Goal: Task Accomplishment & Management: Use online tool/utility

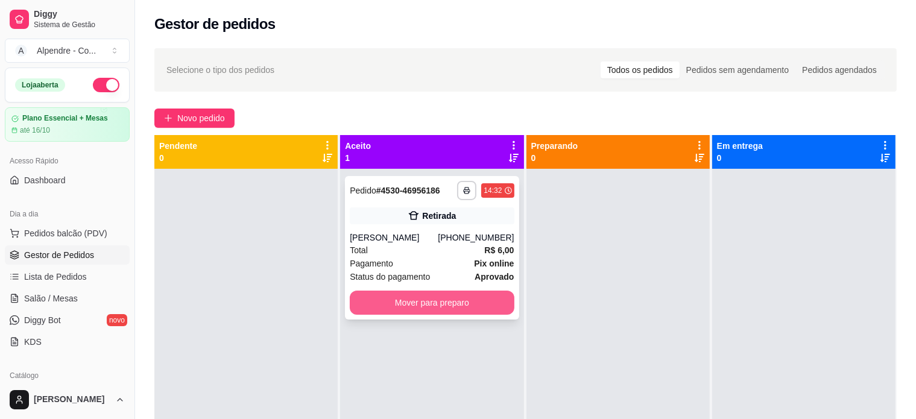
click at [432, 303] on button "Mover para preparo" at bounding box center [432, 303] width 164 height 24
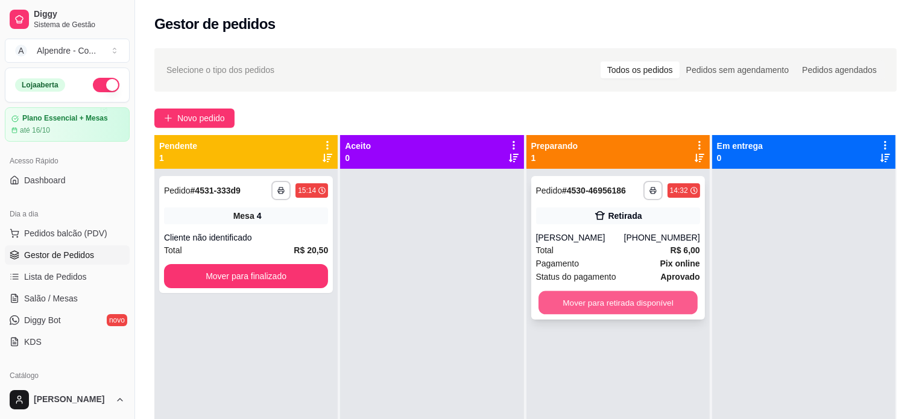
click at [612, 306] on button "Mover para retirada disponível" at bounding box center [618, 303] width 159 height 24
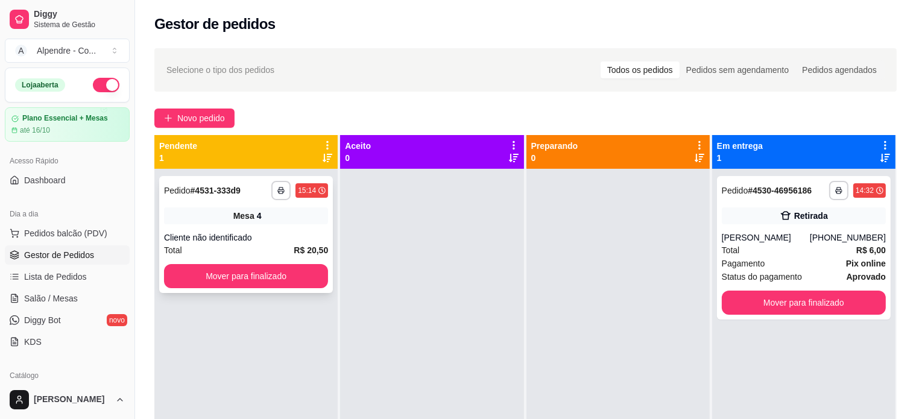
click at [270, 235] on div "Cliente não identificado" at bounding box center [246, 238] width 164 height 12
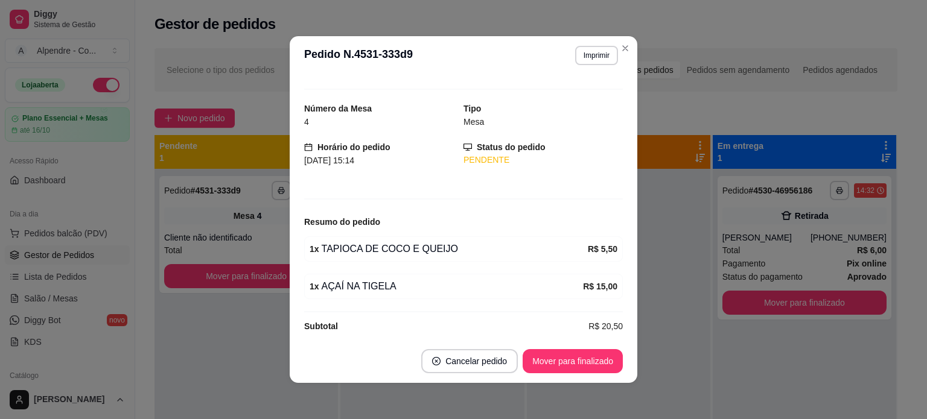
scroll to position [27, 0]
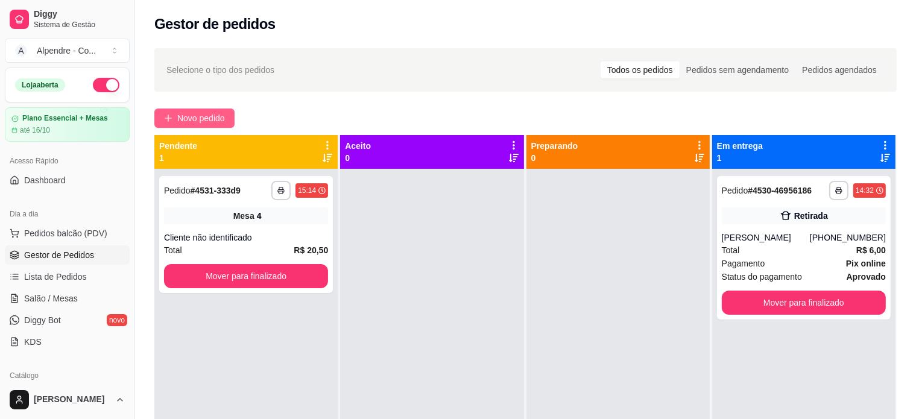
click at [190, 120] on span "Novo pedido" at bounding box center [201, 118] width 48 height 13
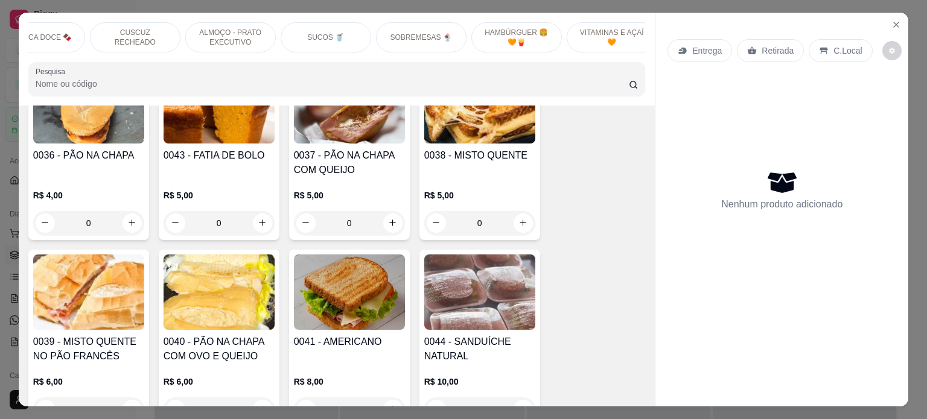
scroll to position [0, 416]
click at [407, 22] on div "SOBREMESAS 🍨" at bounding box center [420, 37] width 90 height 30
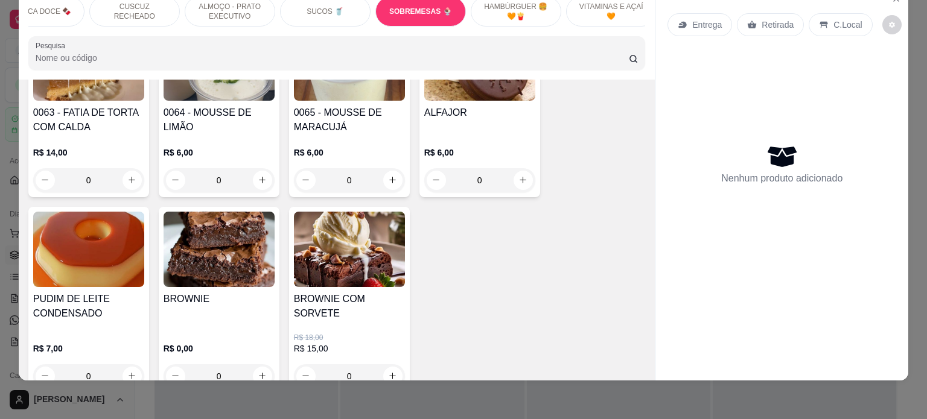
scroll to position [3747, 0]
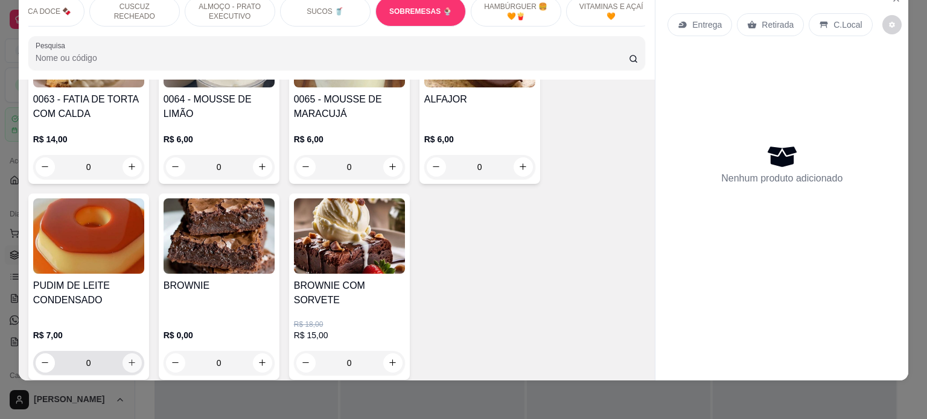
click at [128, 358] on icon "increase-product-quantity" at bounding box center [131, 362] width 9 height 9
type input "1"
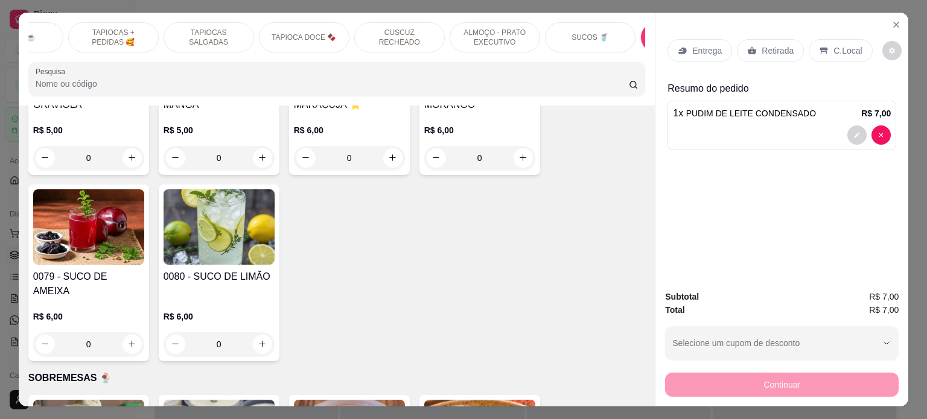
scroll to position [0, 0]
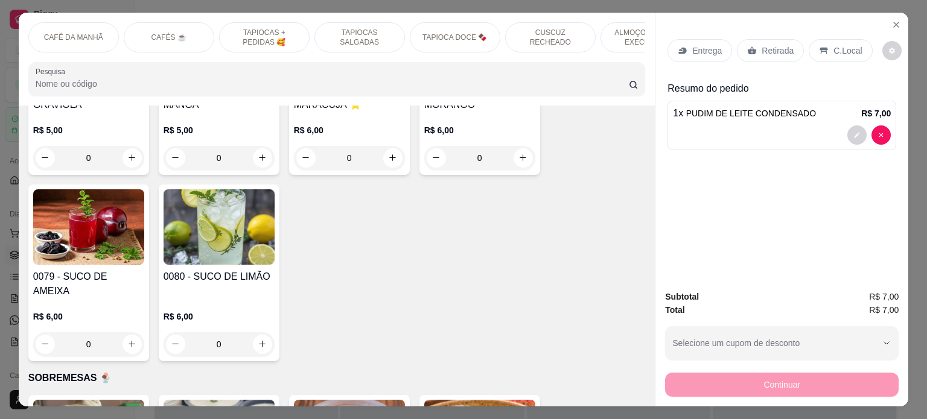
click at [128, 24] on div "CAFÉS ☕️" at bounding box center [169, 37] width 90 height 30
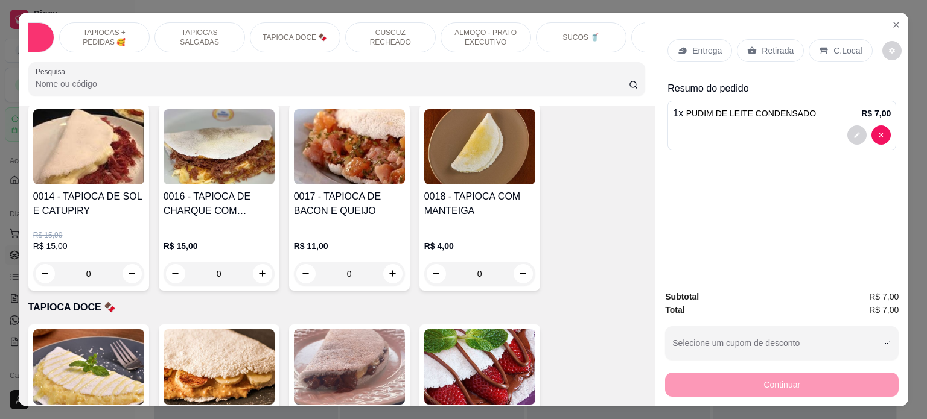
click at [586, 33] on p "SUCOS 🥤" at bounding box center [580, 38] width 37 height 10
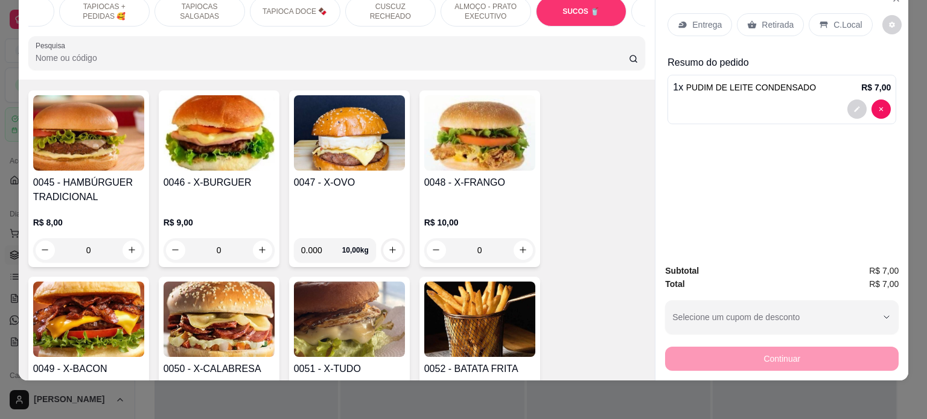
scroll to position [4143, 0]
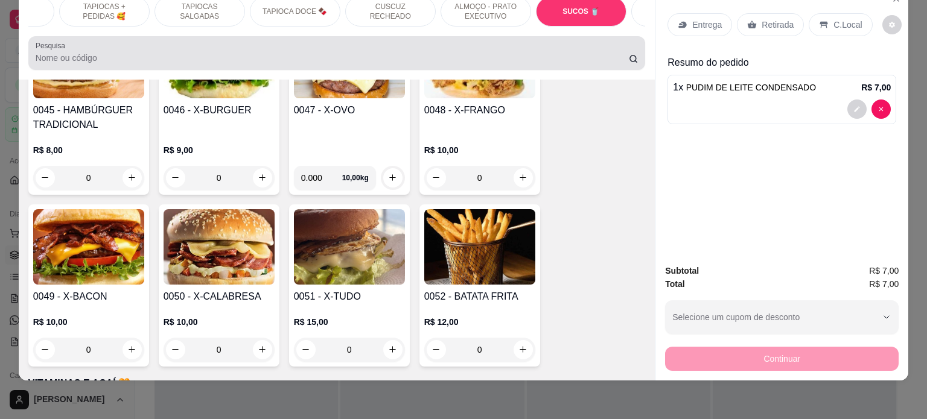
click at [90, 51] on div at bounding box center [337, 53] width 603 height 24
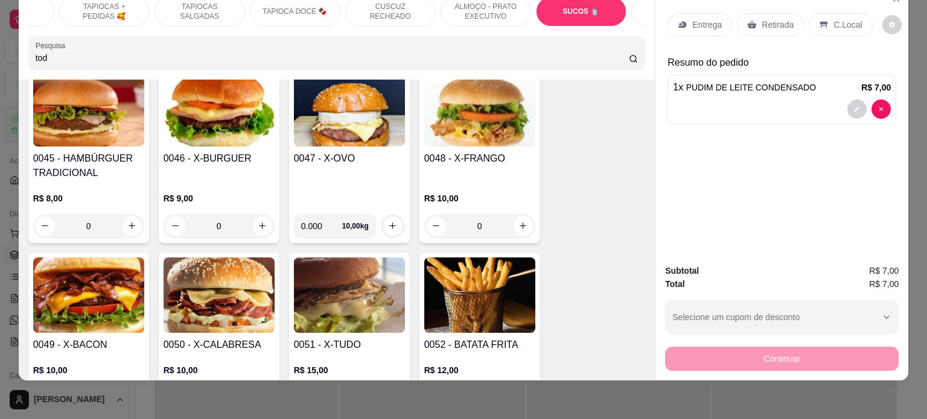
scroll to position [4191, 0]
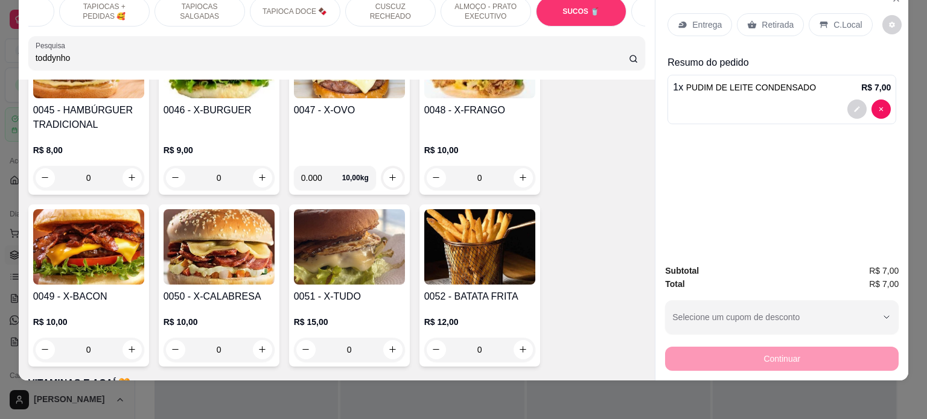
type input "toddynho"
click at [630, 59] on icon at bounding box center [634, 59] width 10 height 10
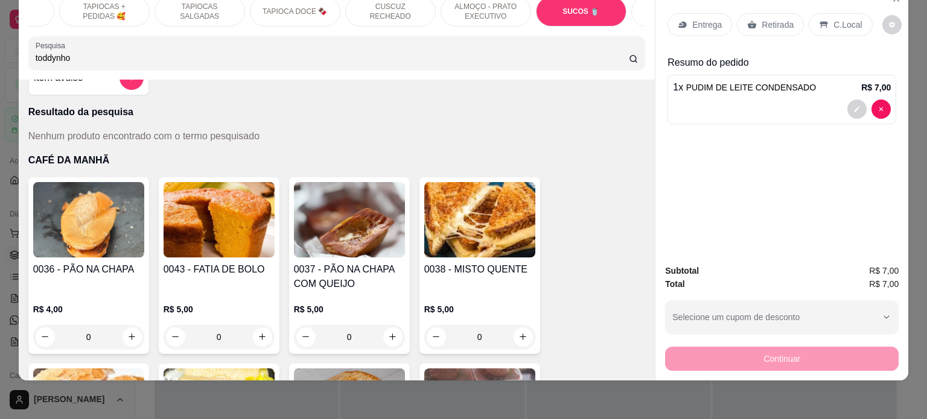
scroll to position [0, 0]
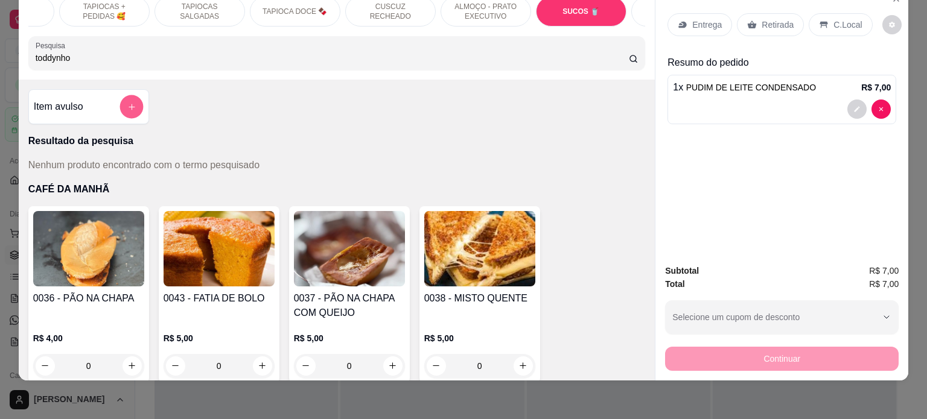
click at [127, 107] on icon "add-separate-item" at bounding box center [131, 107] width 9 height 9
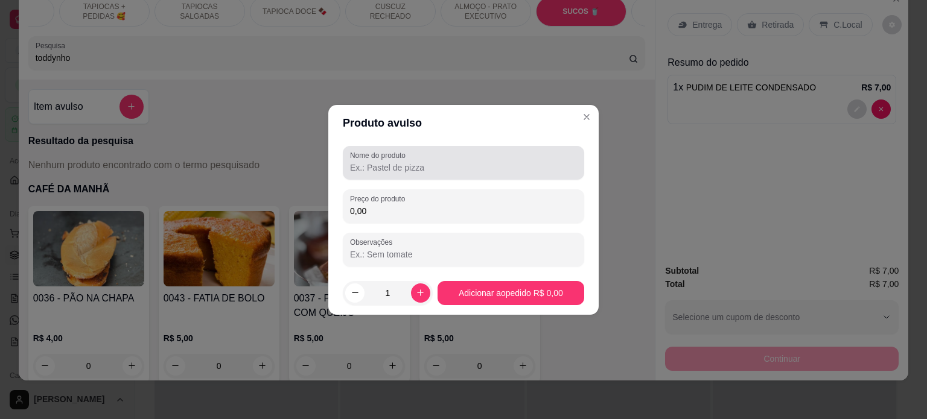
click at [371, 166] on input "Nome do produto" at bounding box center [463, 168] width 227 height 12
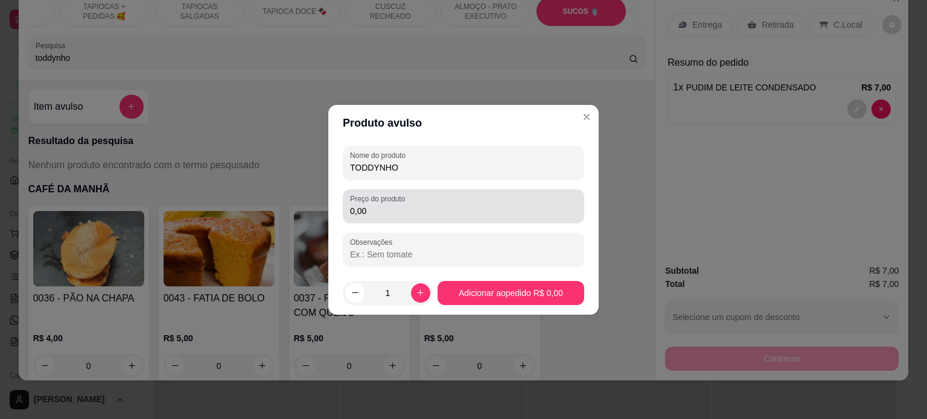
type input "TODDYNHO"
click at [383, 221] on div "Preço do produto 0,00" at bounding box center [463, 206] width 241 height 34
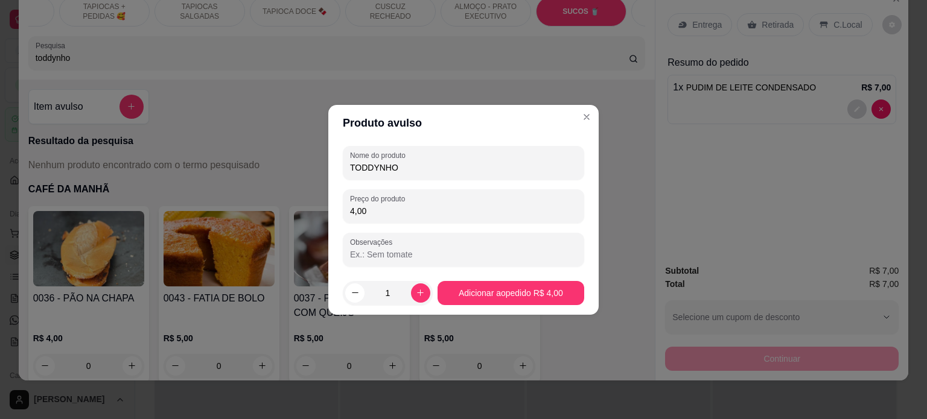
type input "4,00"
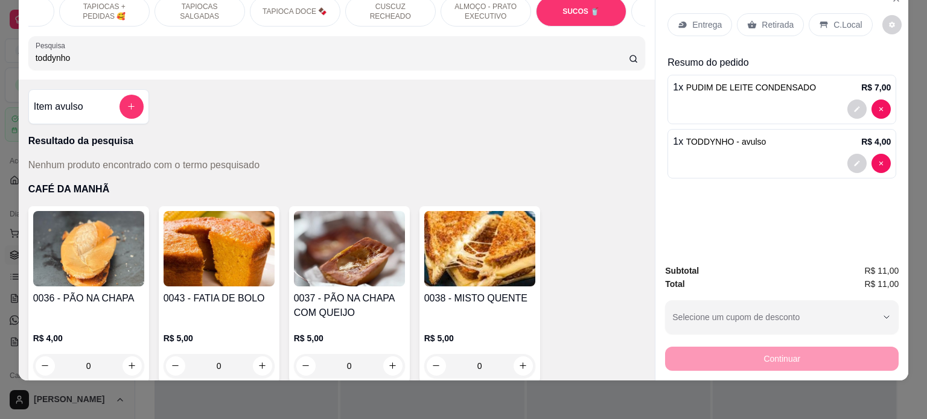
click at [761, 19] on p "Retirada" at bounding box center [777, 25] width 32 height 12
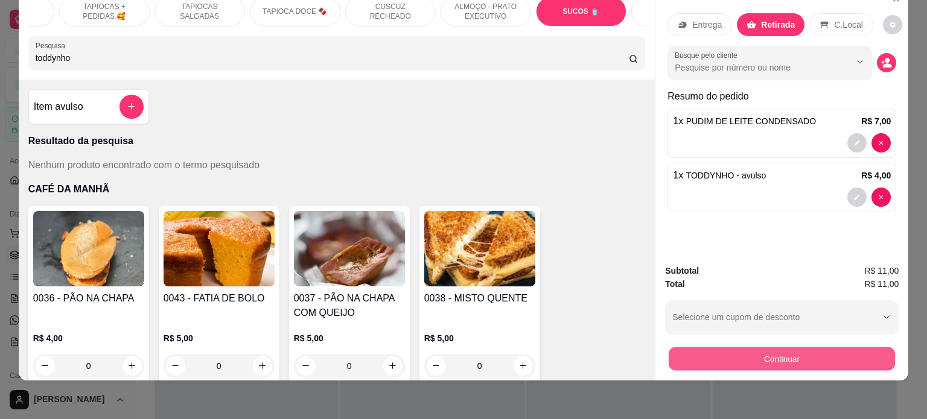
click at [800, 347] on button "Continuar" at bounding box center [781, 359] width 226 height 24
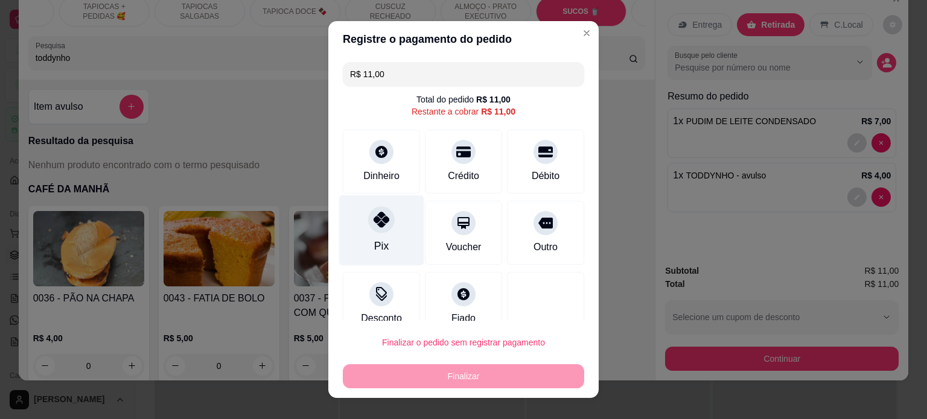
click at [385, 221] on div at bounding box center [381, 219] width 27 height 27
type input "R$ 0,00"
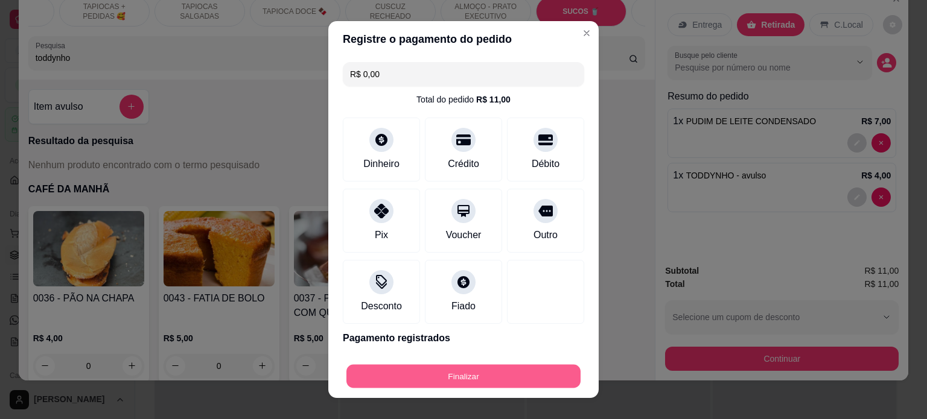
click at [447, 376] on button "Finalizar" at bounding box center [463, 377] width 234 height 24
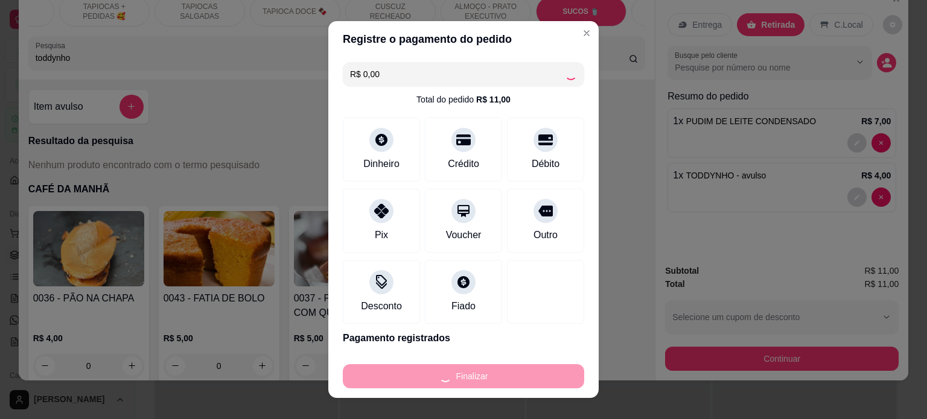
type input "0"
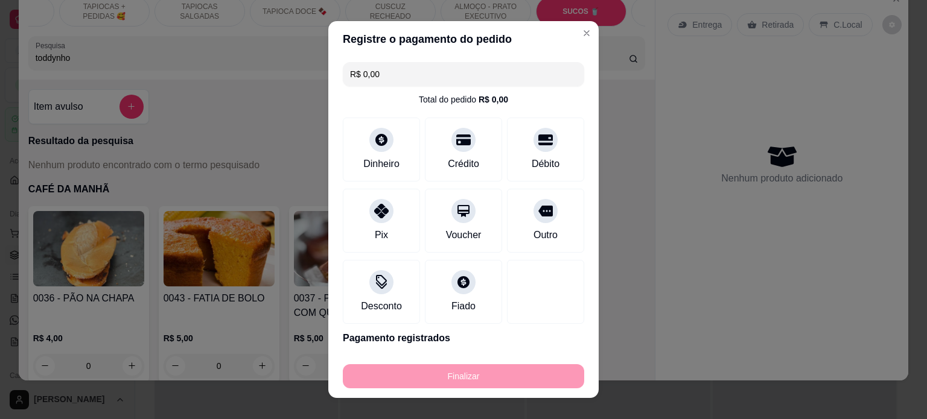
type input "-R$ 11,00"
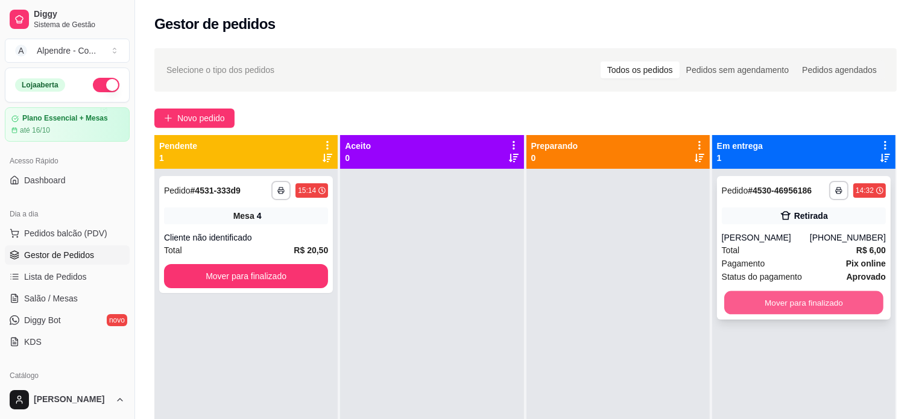
click at [819, 306] on button "Mover para finalizado" at bounding box center [803, 303] width 159 height 24
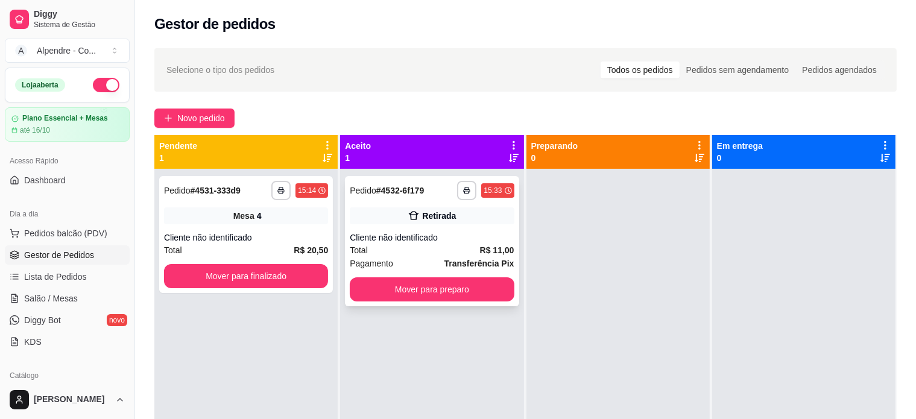
click at [408, 247] on div "Total R$ 11,00" at bounding box center [432, 250] width 164 height 13
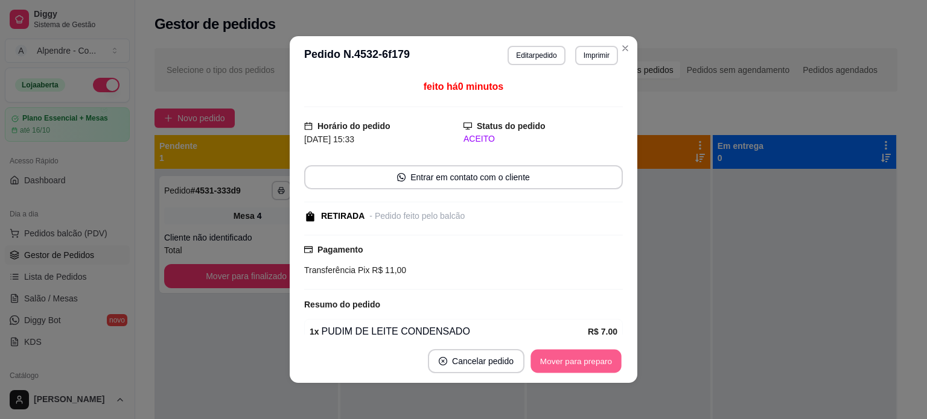
click at [562, 358] on button "Mover para preparo" at bounding box center [575, 362] width 90 height 24
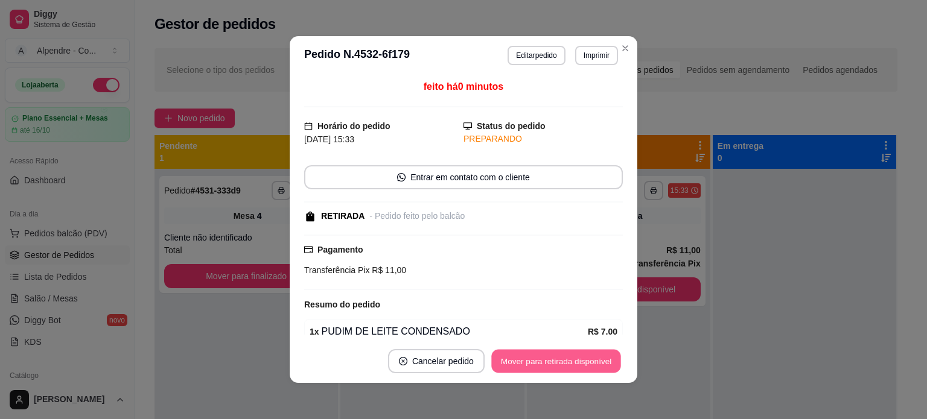
click at [562, 358] on button "Mover para retirada disponível" at bounding box center [555, 362] width 129 height 24
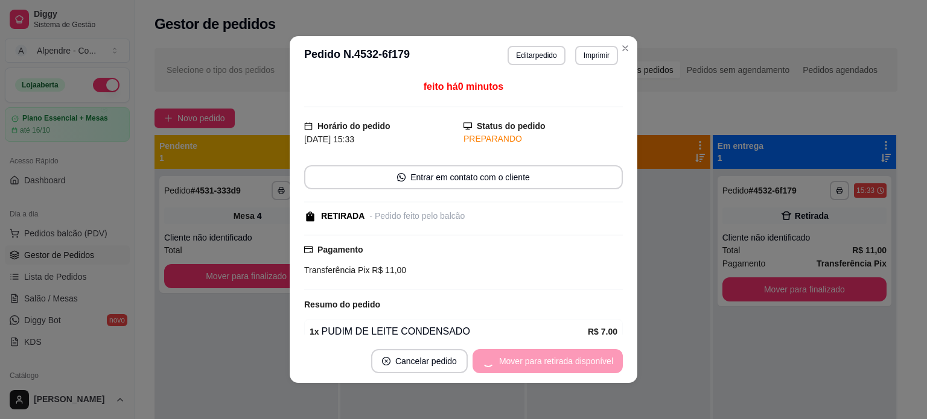
click at [562, 358] on div "Mover para retirada disponível" at bounding box center [547, 361] width 150 height 24
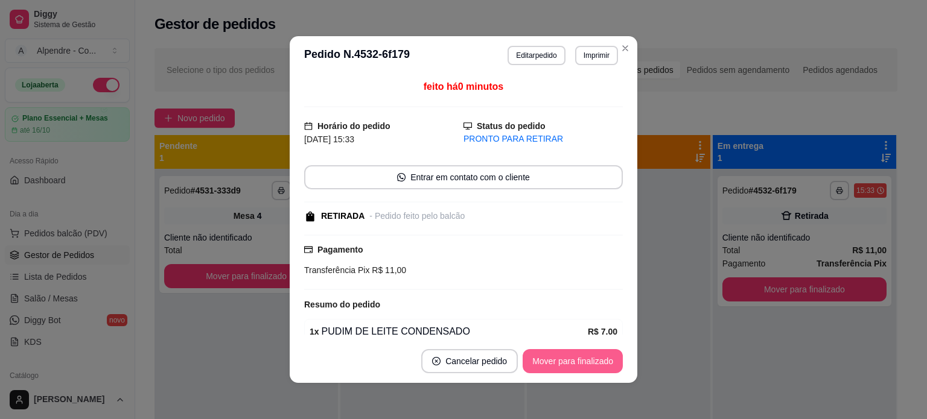
click at [562, 358] on button "Mover para finalizado" at bounding box center [572, 361] width 100 height 24
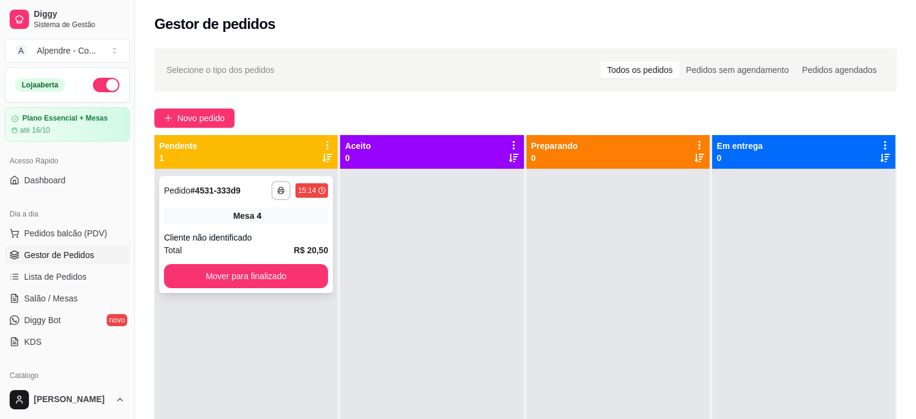
click at [268, 241] on div "Cliente não identificado" at bounding box center [246, 238] width 164 height 12
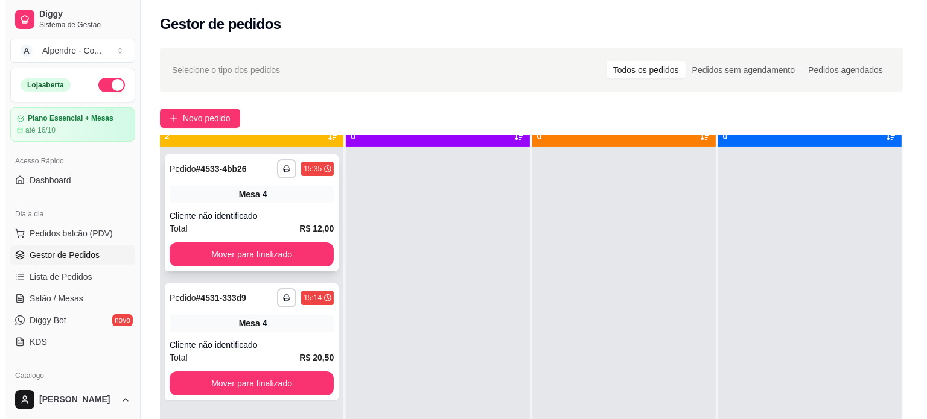
scroll to position [34, 0]
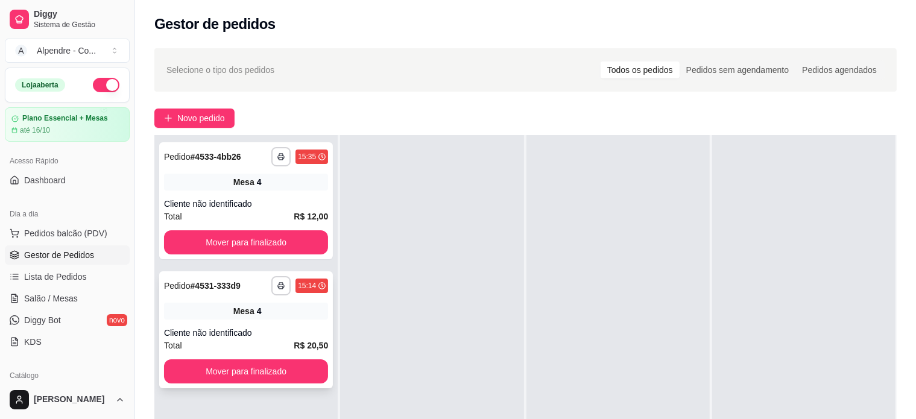
click at [244, 341] on div "Total R$ 20,50" at bounding box center [246, 345] width 164 height 13
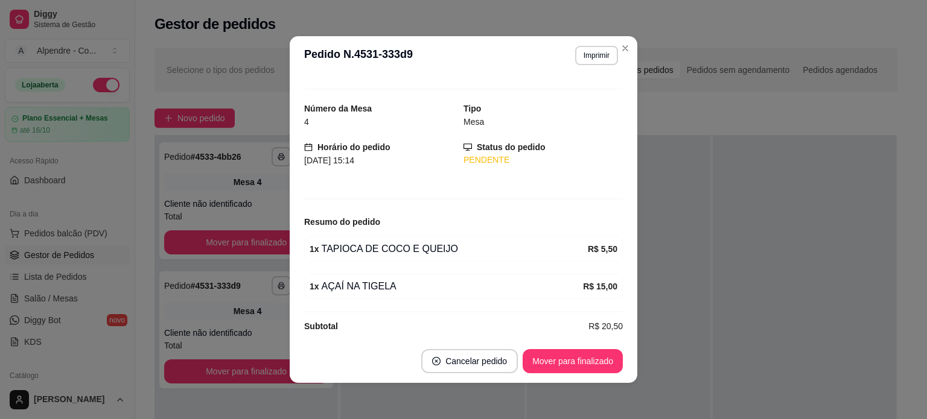
scroll to position [27, 0]
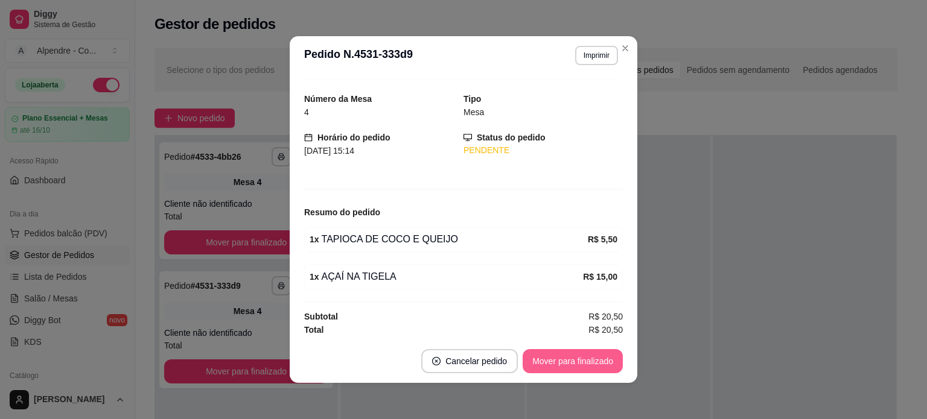
click at [561, 363] on button "Mover para finalizado" at bounding box center [572, 361] width 100 height 24
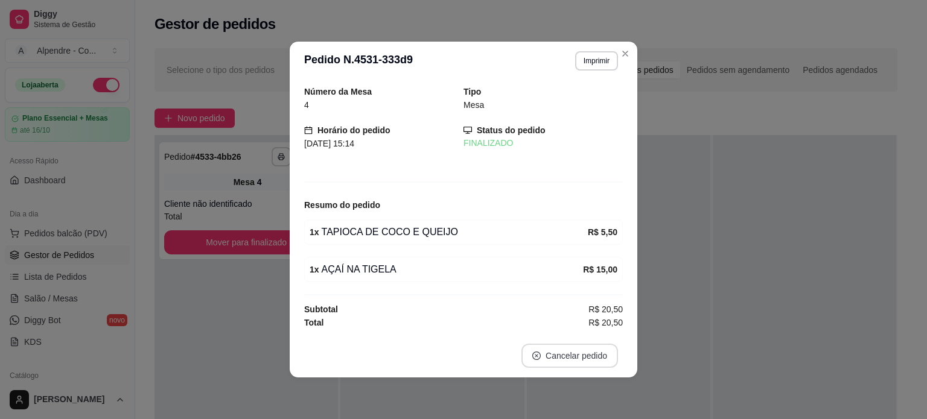
scroll to position [0, 0]
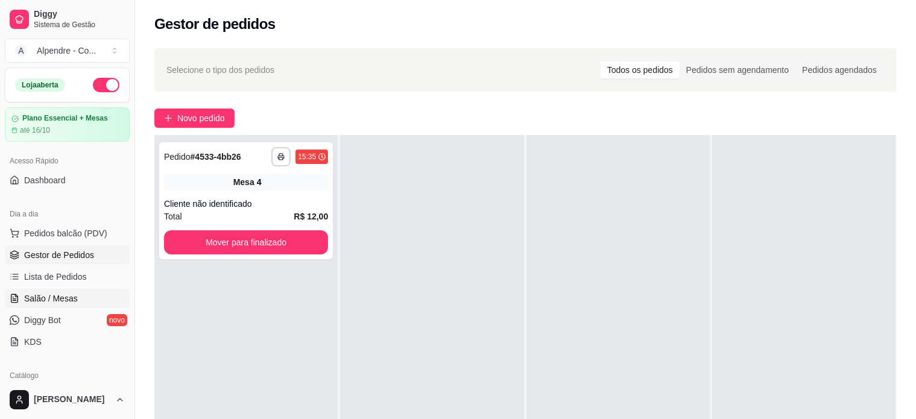
click at [55, 299] on span "Salão / Mesas" at bounding box center [51, 299] width 54 height 12
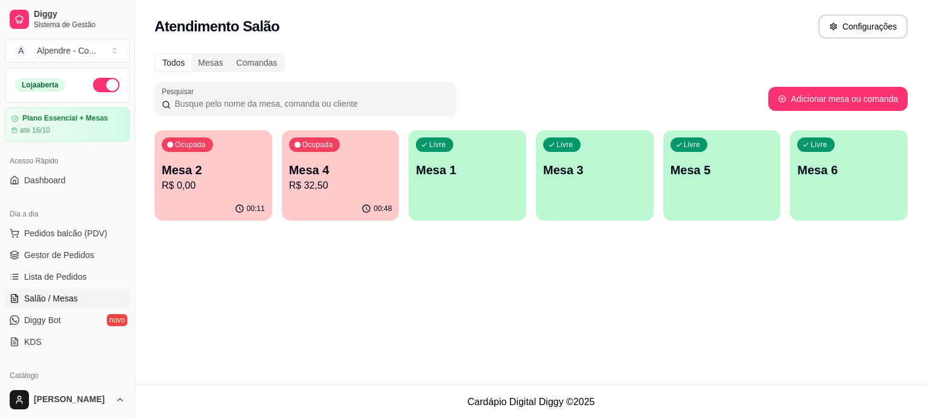
click at [333, 191] on p "R$ 32,50" at bounding box center [340, 186] width 103 height 14
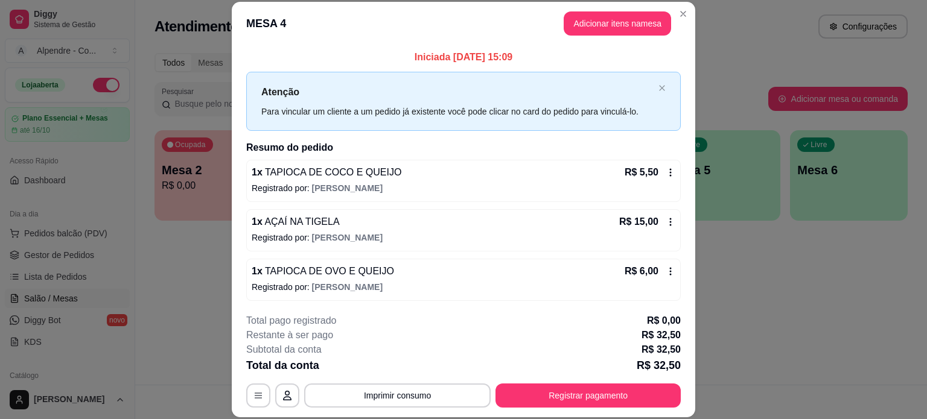
scroll to position [49, 0]
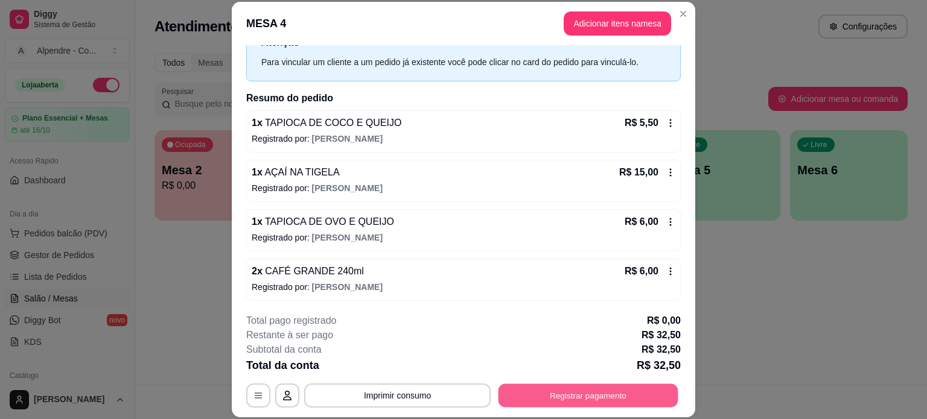
click at [538, 394] on button "Registrar pagamento" at bounding box center [588, 396] width 180 height 24
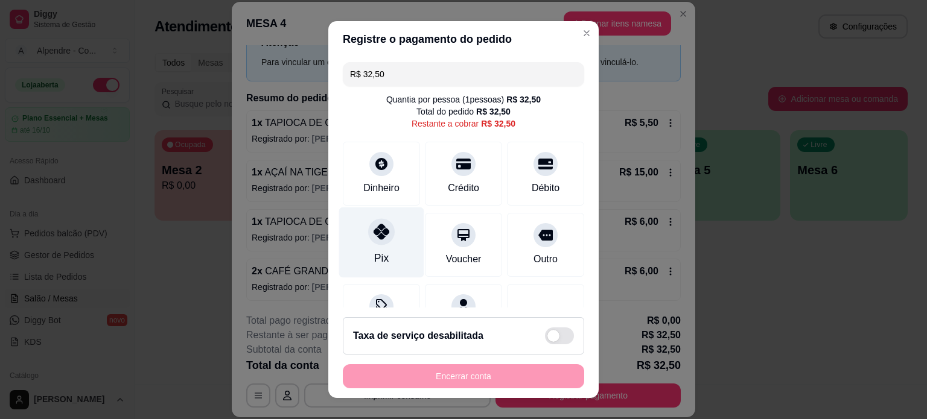
click at [388, 241] on div "Pix" at bounding box center [381, 242] width 85 height 71
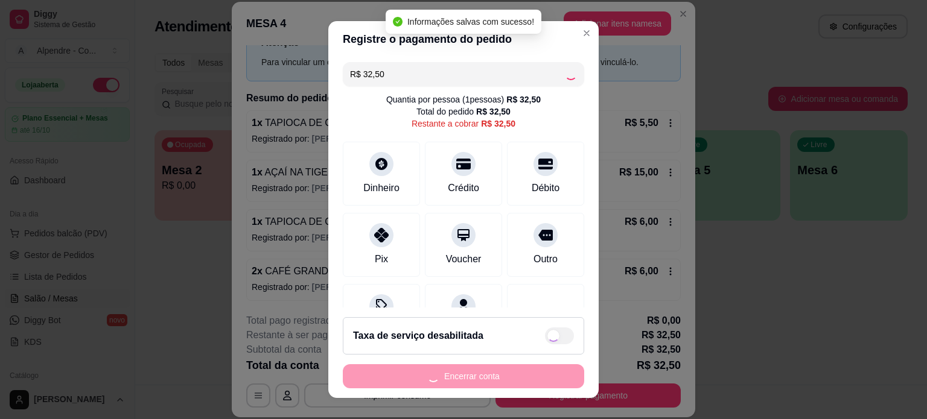
type input "R$ 0,00"
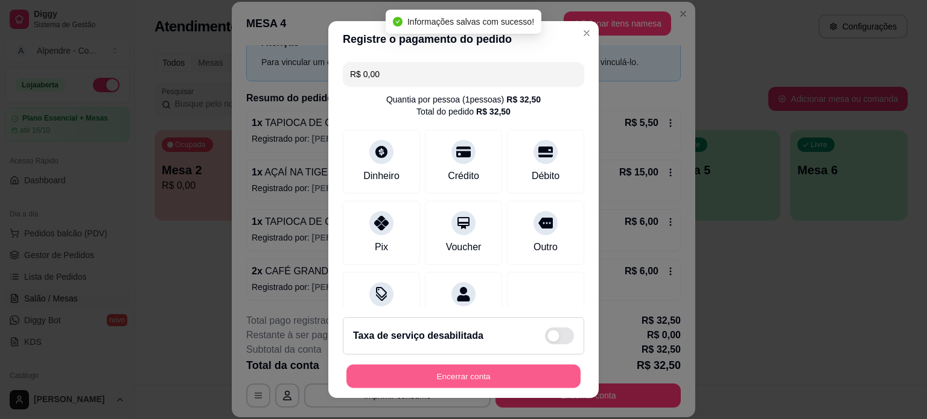
click at [487, 379] on button "Encerrar conta" at bounding box center [463, 377] width 234 height 24
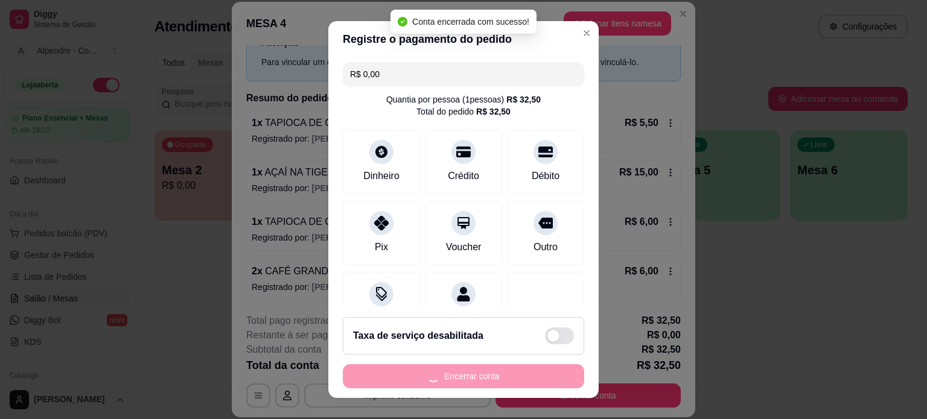
scroll to position [0, 0]
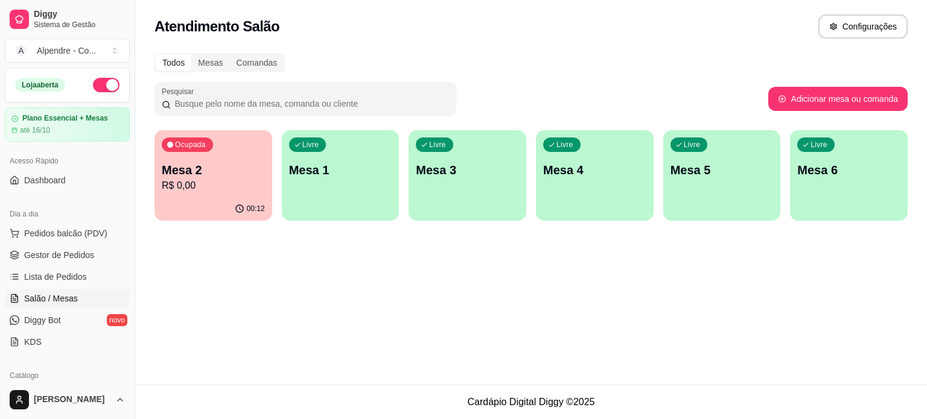
click at [222, 186] on p "R$ 0,00" at bounding box center [213, 186] width 103 height 14
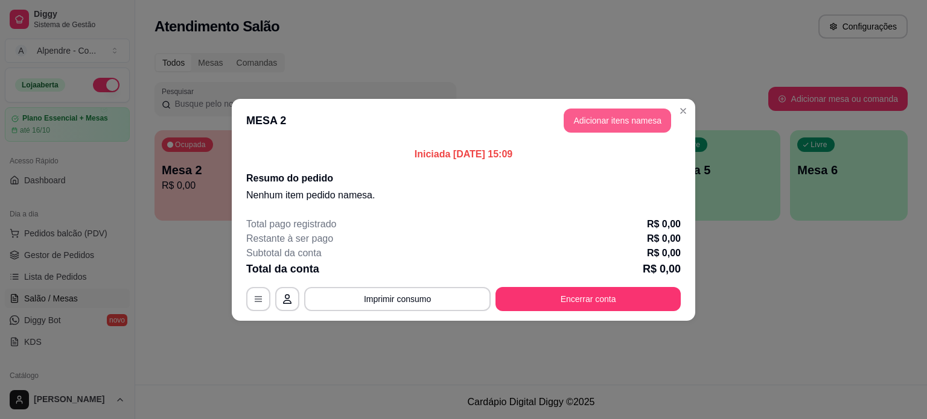
click at [636, 124] on button "Adicionar itens na mesa" at bounding box center [616, 121] width 107 height 24
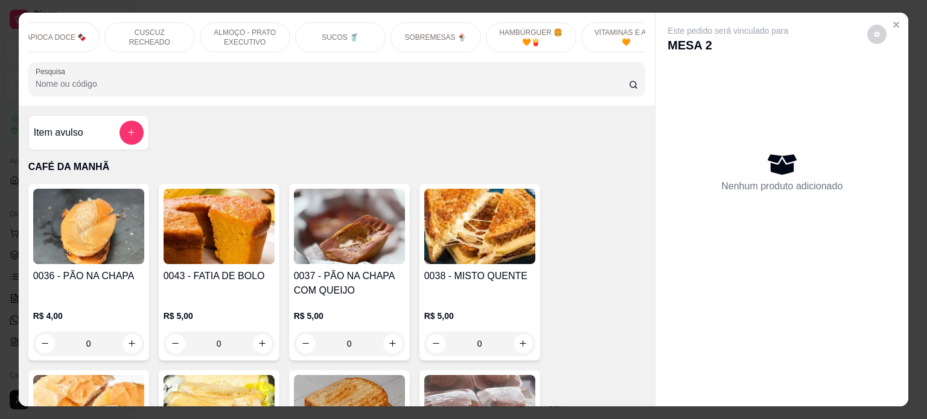
scroll to position [0, 426]
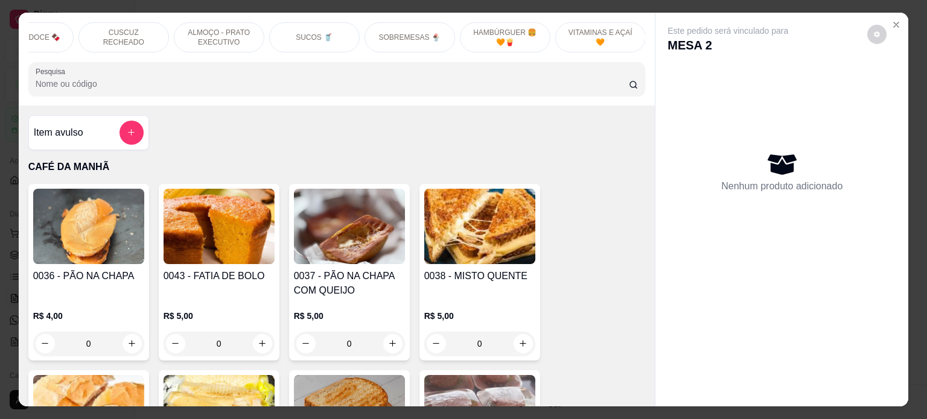
click at [493, 33] on p "HAMBÚRGUER 🍔 🧡🍟" at bounding box center [505, 37] width 70 height 19
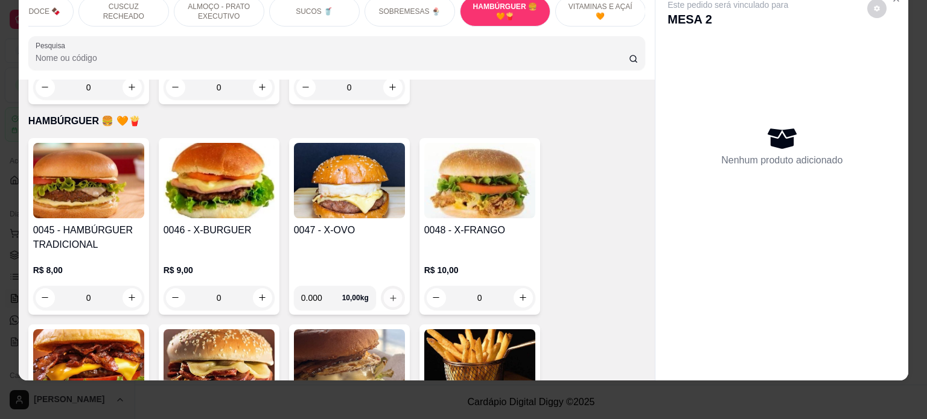
click at [383, 288] on button "increase-product-quantity" at bounding box center [392, 297] width 19 height 19
click at [388, 293] on icon "increase-product-quantity" at bounding box center [392, 297] width 9 height 9
click at [316, 223] on h4 "0047 - X-OVO" at bounding box center [349, 230] width 111 height 14
click at [355, 228] on div "0047 - X-OVO" at bounding box center [349, 249] width 111 height 53
click at [309, 236] on div "0047 - X-OVO" at bounding box center [349, 249] width 111 height 53
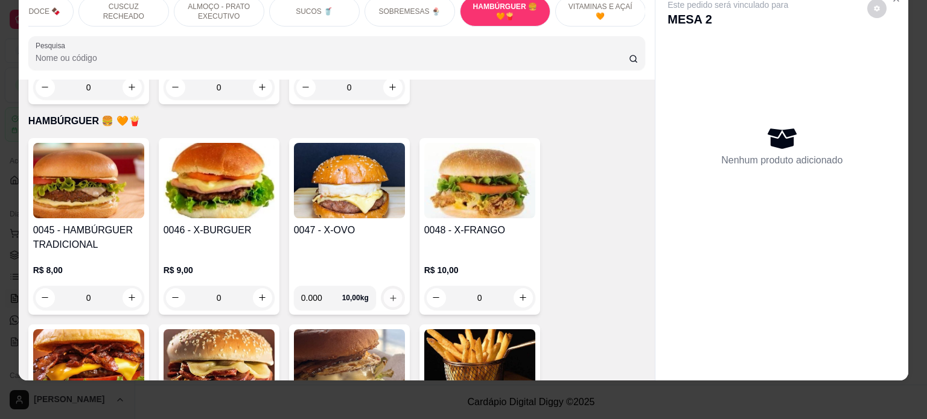
click at [388, 294] on icon "increase-product-quantity" at bounding box center [392, 298] width 9 height 9
